Goal: Transaction & Acquisition: Download file/media

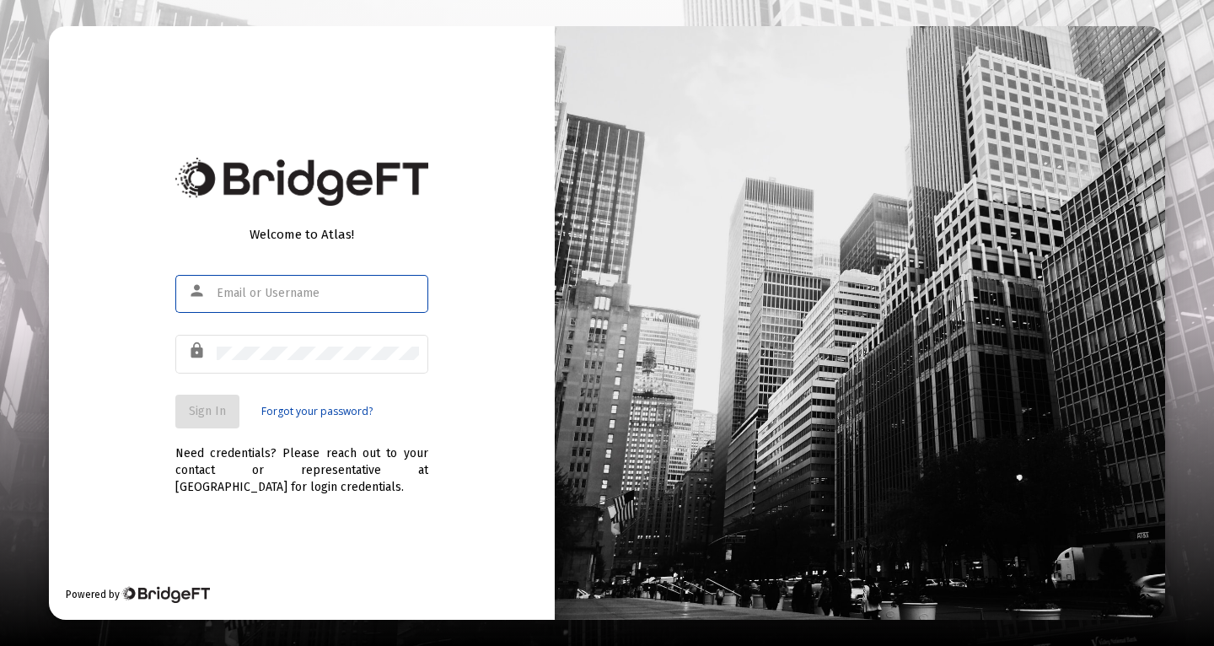
type input "[PERSON_NAME][EMAIL_ADDRESS][PERSON_NAME][DOMAIN_NAME]"
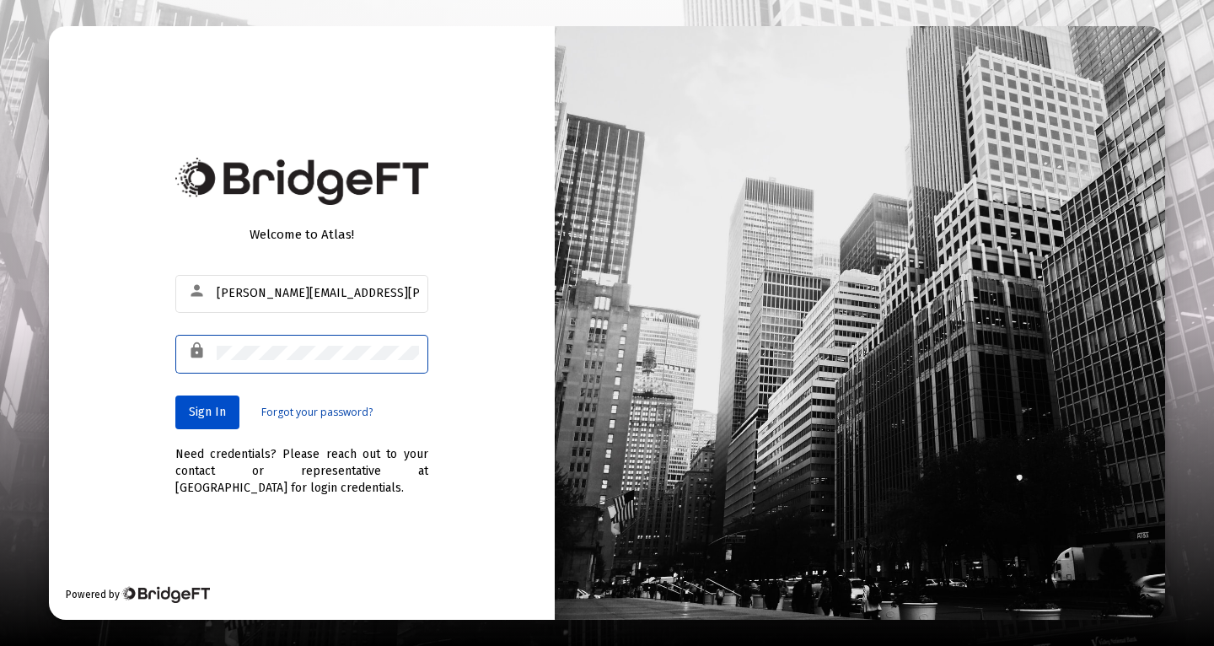
click at [218, 414] on span "Sign In" at bounding box center [207, 412] width 37 height 14
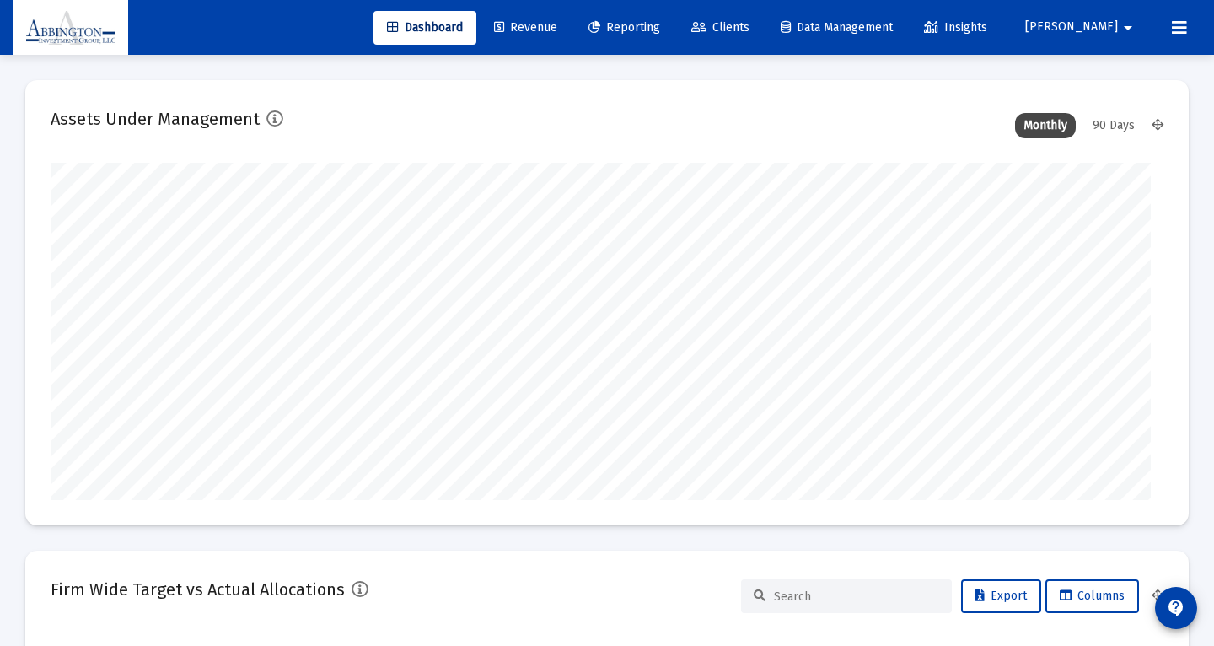
type input "[DATE]"
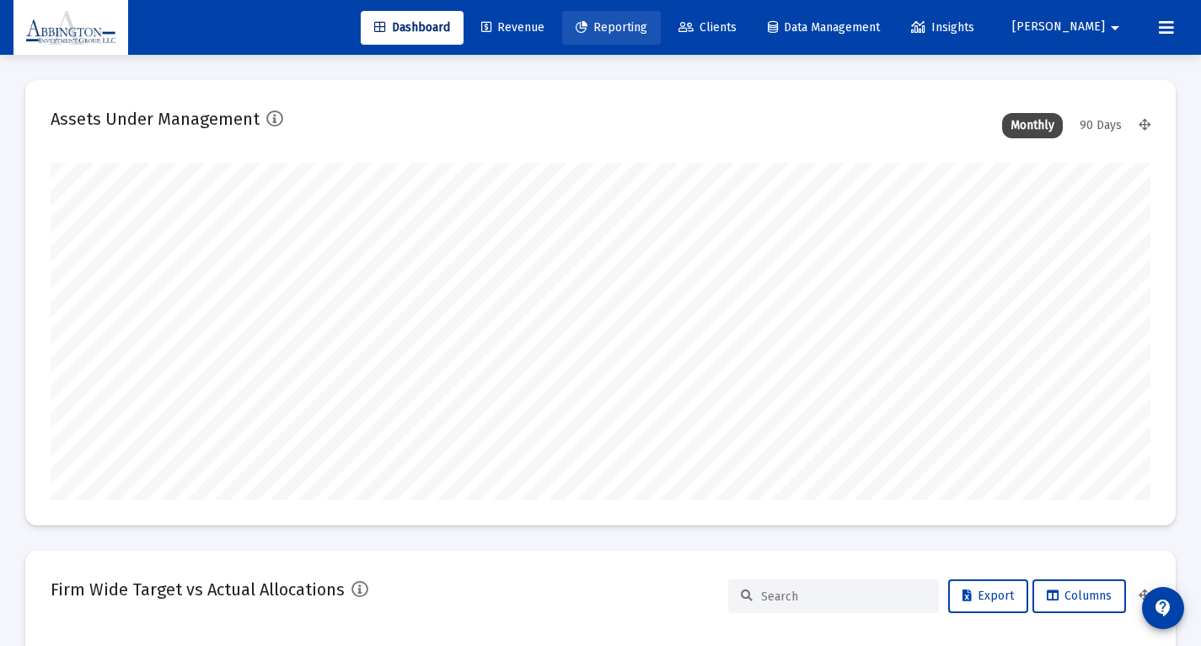
click at [647, 23] on span "Reporting" at bounding box center [612, 27] width 72 height 14
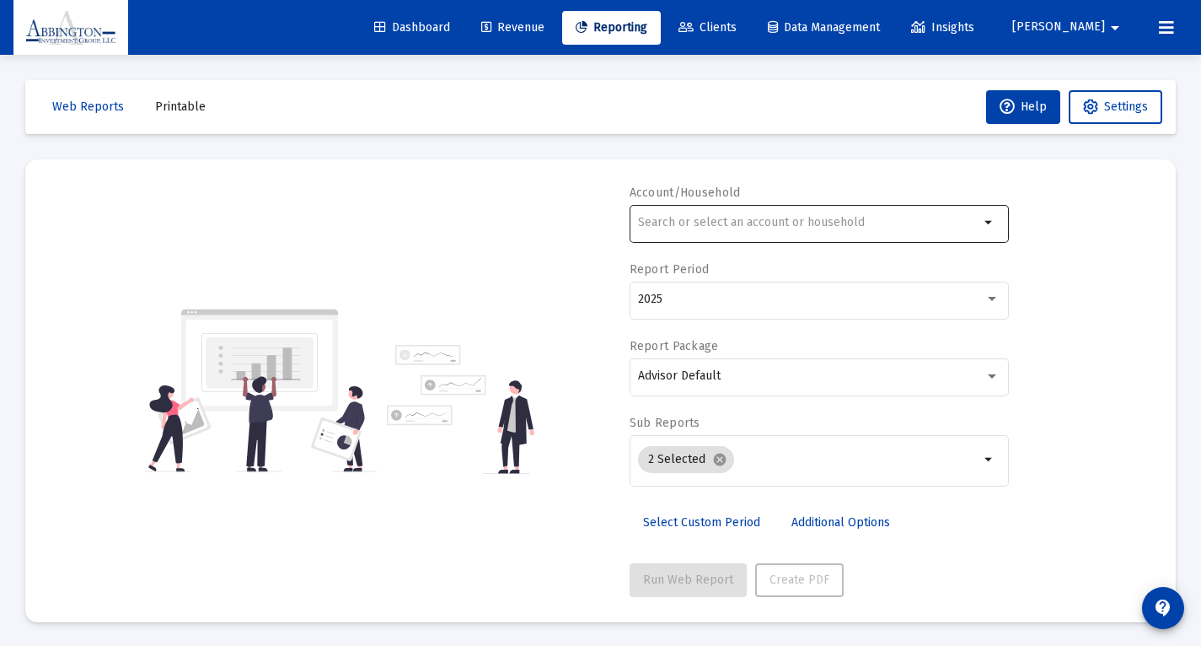
click at [713, 228] on input "text" at bounding box center [808, 222] width 341 height 13
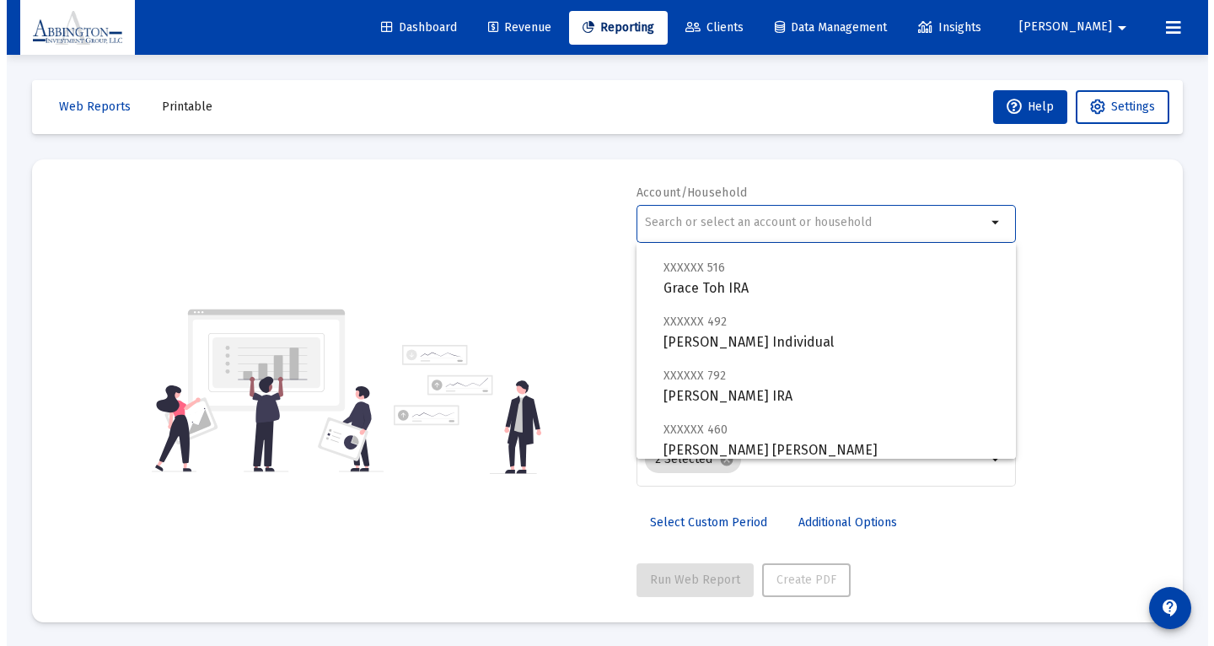
scroll to position [131, 0]
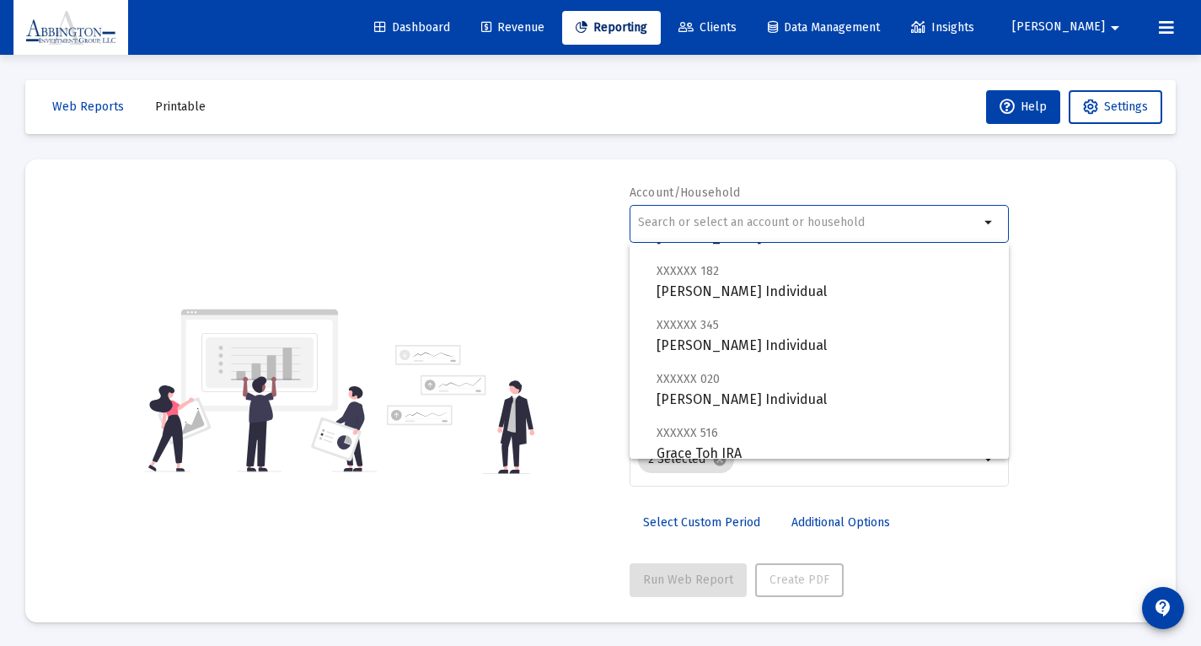
click at [662, 222] on input "text" at bounding box center [808, 222] width 341 height 13
click at [186, 103] on span "Printable" at bounding box center [180, 106] width 51 height 14
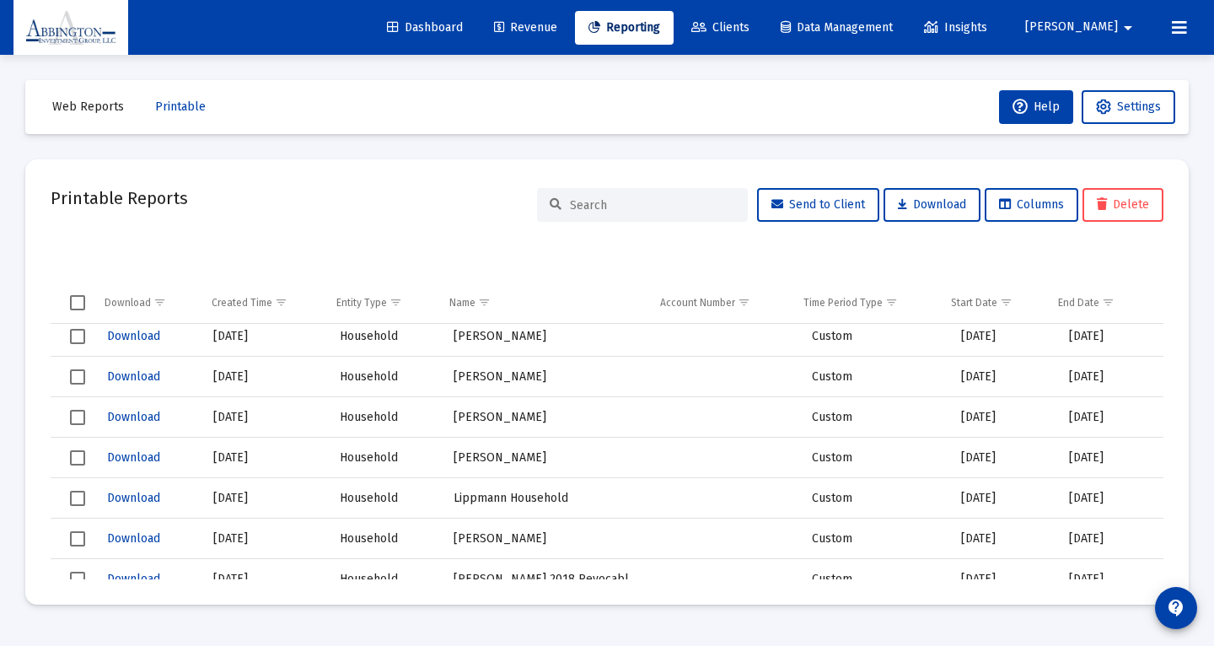
scroll to position [164, 0]
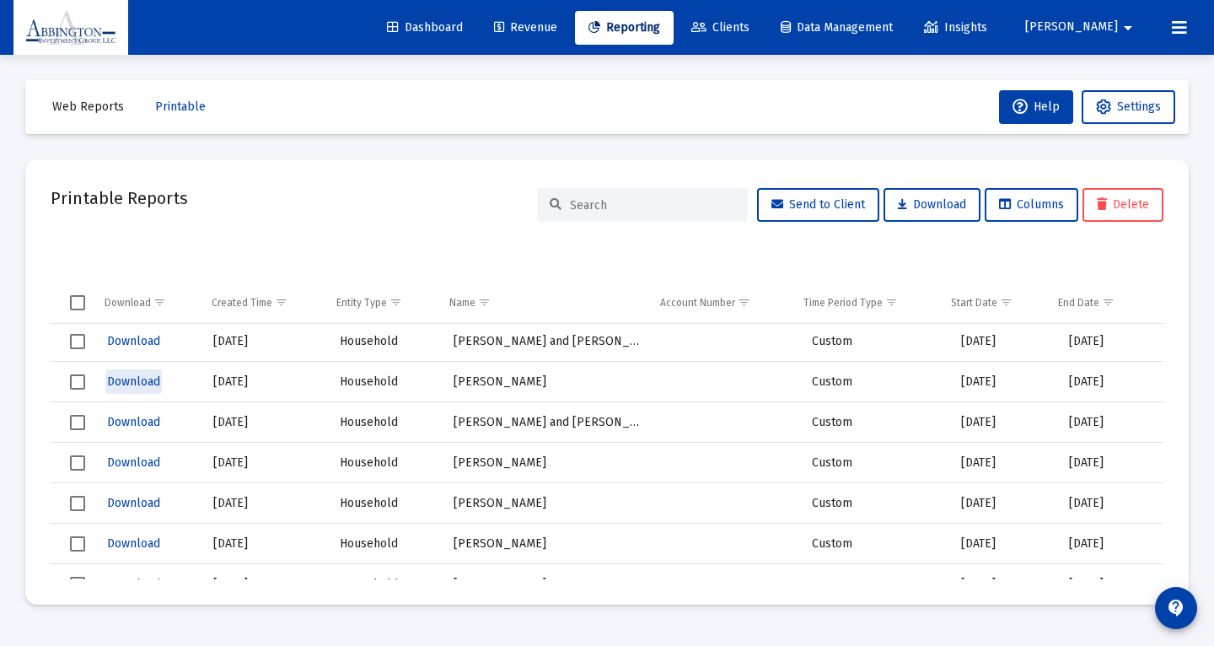
click at [127, 383] on span "Download" at bounding box center [133, 381] width 53 height 14
